Goal: Use online tool/utility

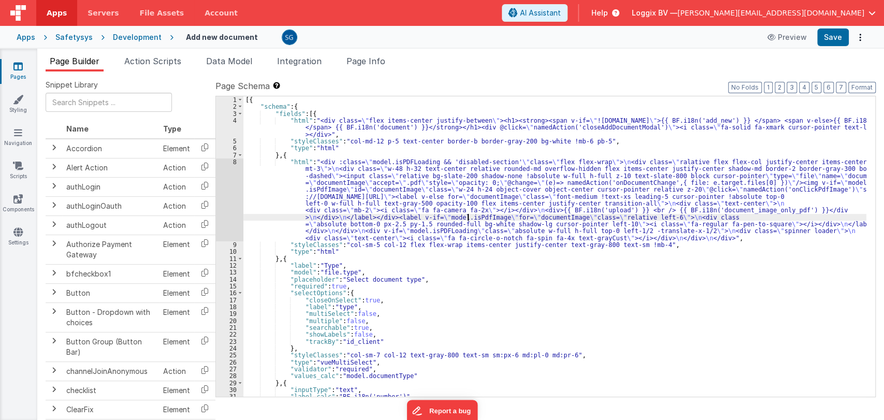
click at [467, 214] on div "[{ "schema" : { "fields" : [{ "html" : "<div class= \" flex items-center justif…" at bounding box center [554, 253] width 623 height 314
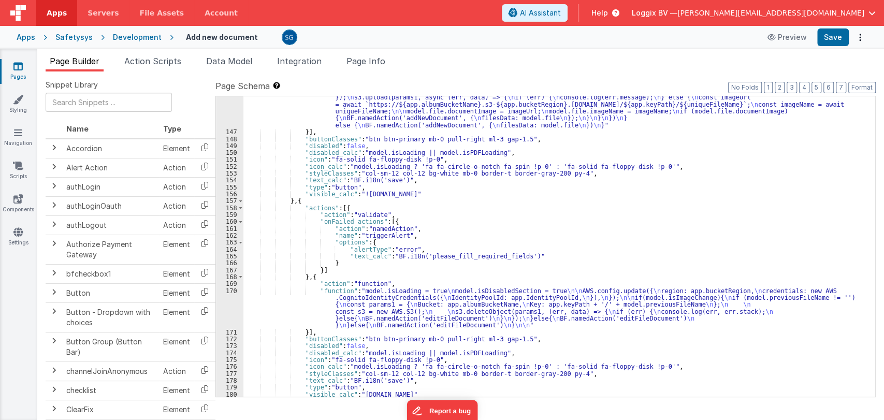
scroll to position [1148, 0]
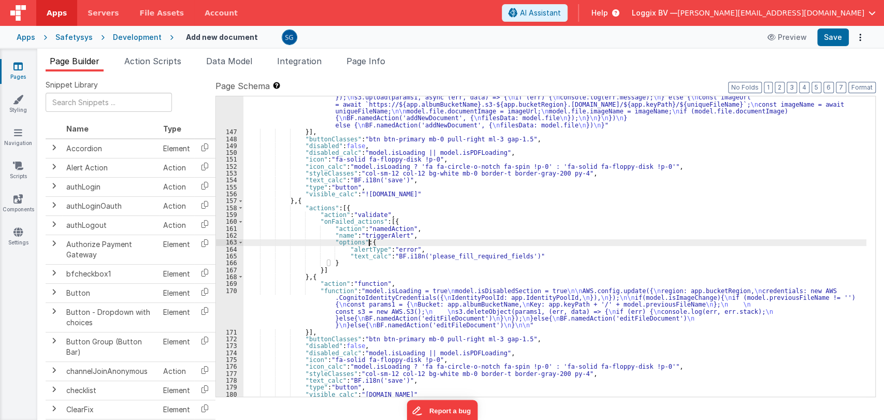
click at [495, 239] on div ""function" : "model.isLoading = true; \n\n if (model.isImageChange) { \n const …" at bounding box center [554, 248] width 623 height 377
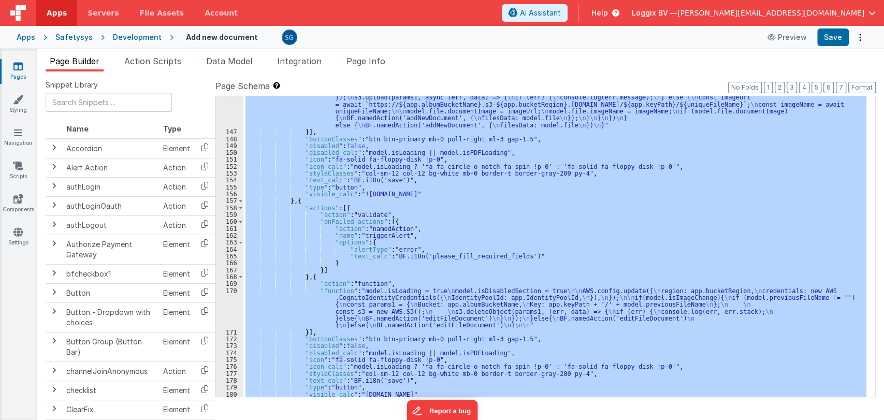
click at [513, 191] on div ""function" : "model.isLoading = true; \n\n if (model.isImageChange) { \n const …" at bounding box center [554, 246] width 623 height 300
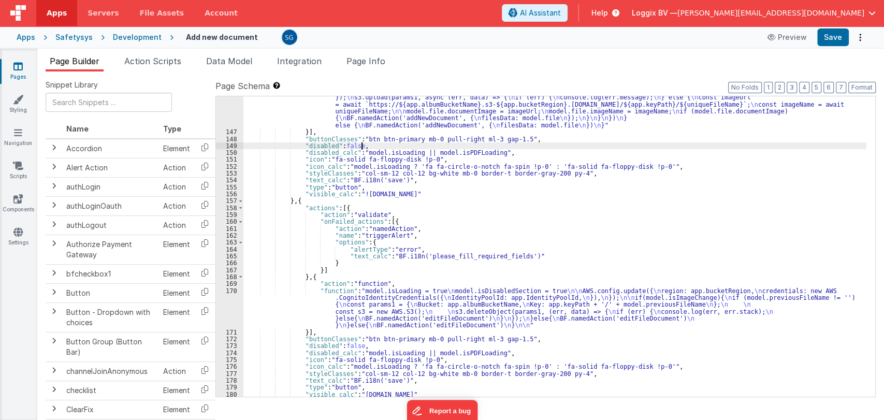
click at [677, 145] on div ""function" : "model.isLoading = true; \n\n if (model.isImageChange) { \n const …" at bounding box center [554, 248] width 623 height 377
click at [796, 32] on button "Preview" at bounding box center [788, 37] width 52 height 17
